Goal: Task Accomplishment & Management: Manage account settings

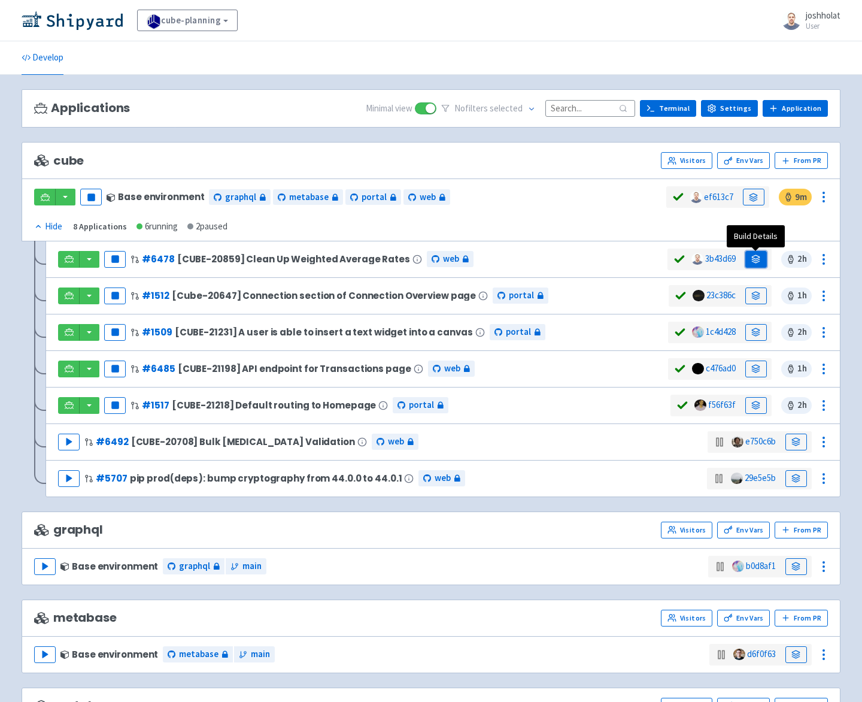
click at [755, 261] on icon at bounding box center [755, 258] width 9 height 9
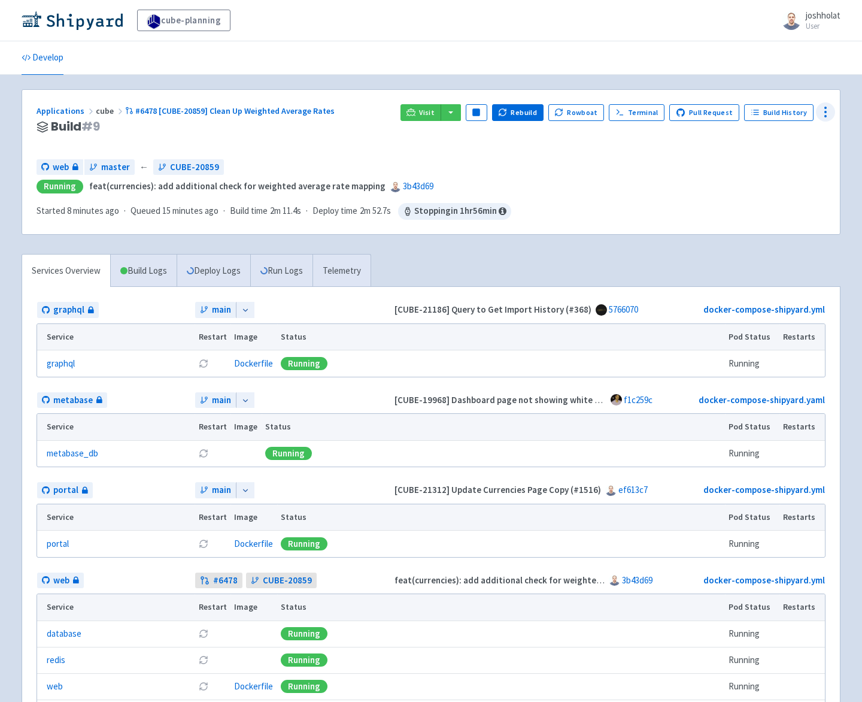
click at [819, 114] on icon at bounding box center [825, 112] width 14 height 14
click at [761, 139] on span "Configure" at bounding box center [755, 138] width 38 height 17
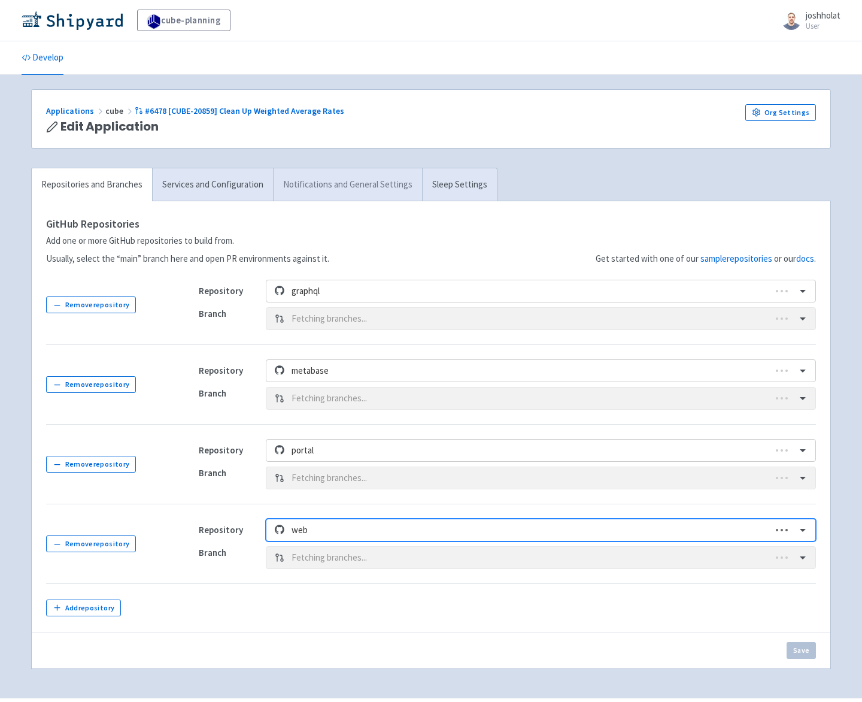
click at [307, 177] on link "Notifications and General Settings" at bounding box center [347, 184] width 149 height 33
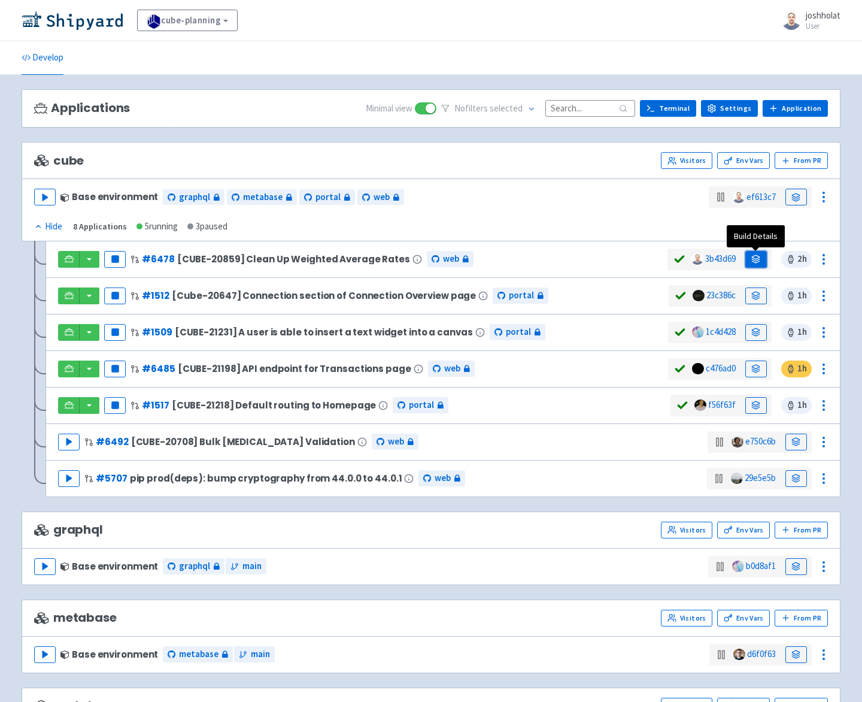
click at [756, 262] on icon at bounding box center [756, 262] width 8 height 2
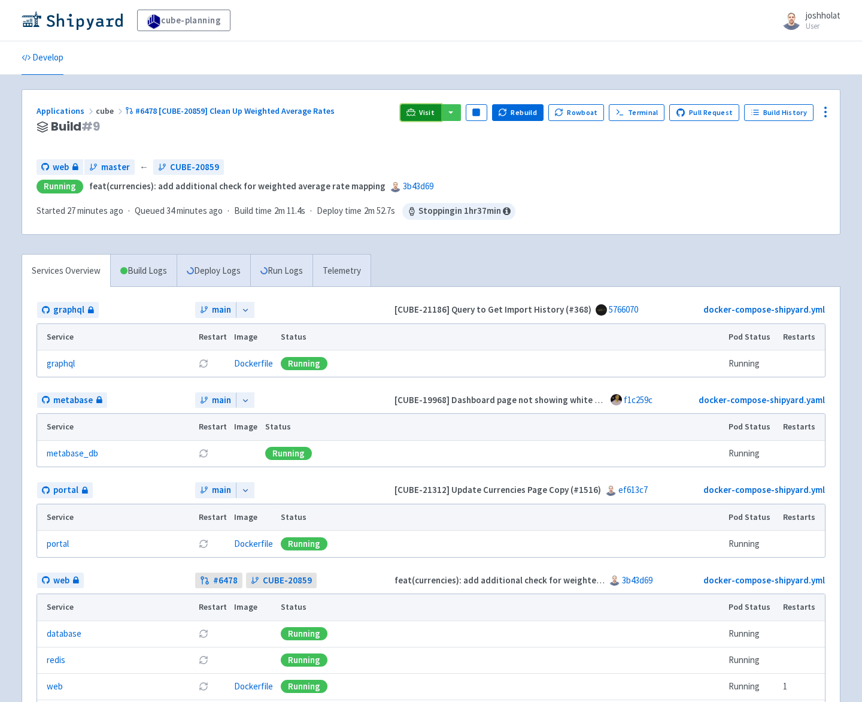
click at [427, 112] on link "Visit" at bounding box center [420, 112] width 41 height 17
